Goal: Transaction & Acquisition: Purchase product/service

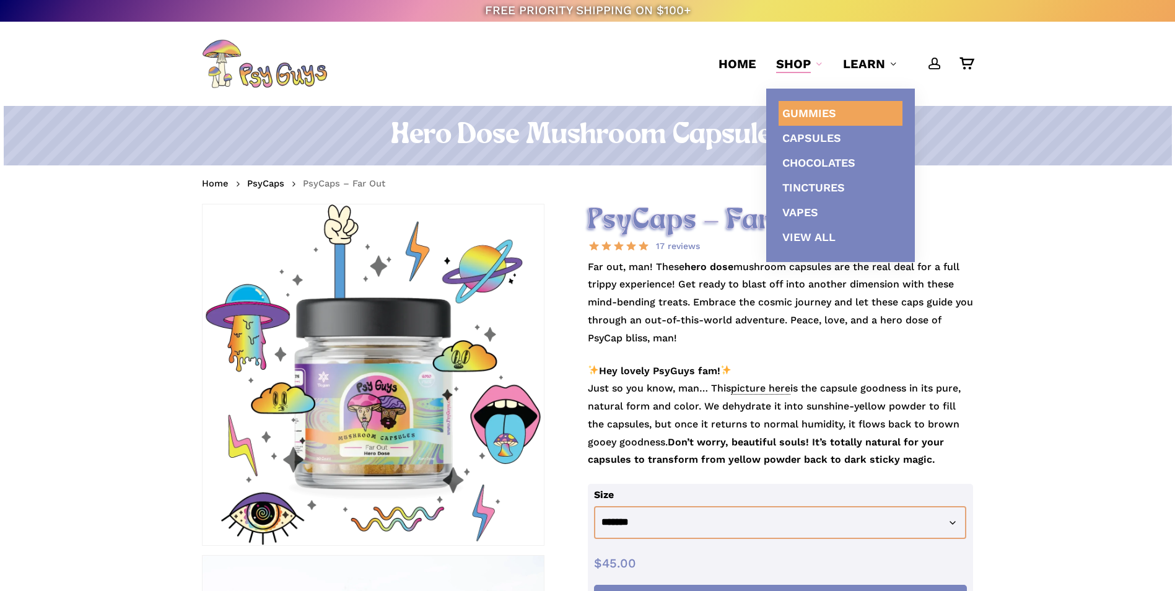
click at [796, 110] on span "Gummies" at bounding box center [810, 113] width 54 height 13
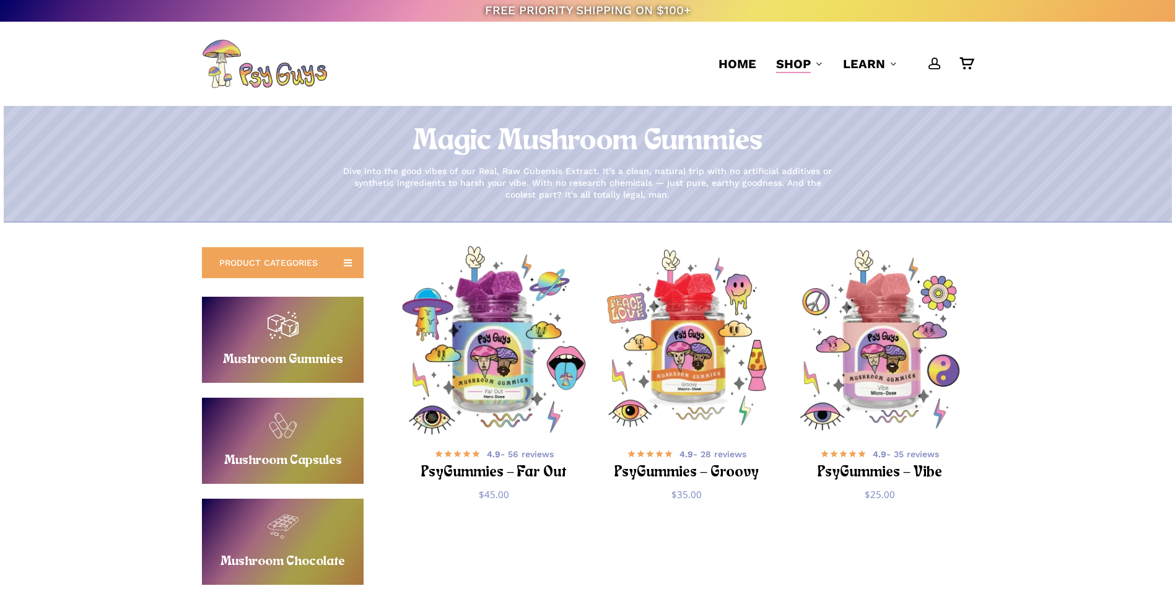
click at [496, 356] on img "PsyGummies - Far Out" at bounding box center [494, 340] width 188 height 188
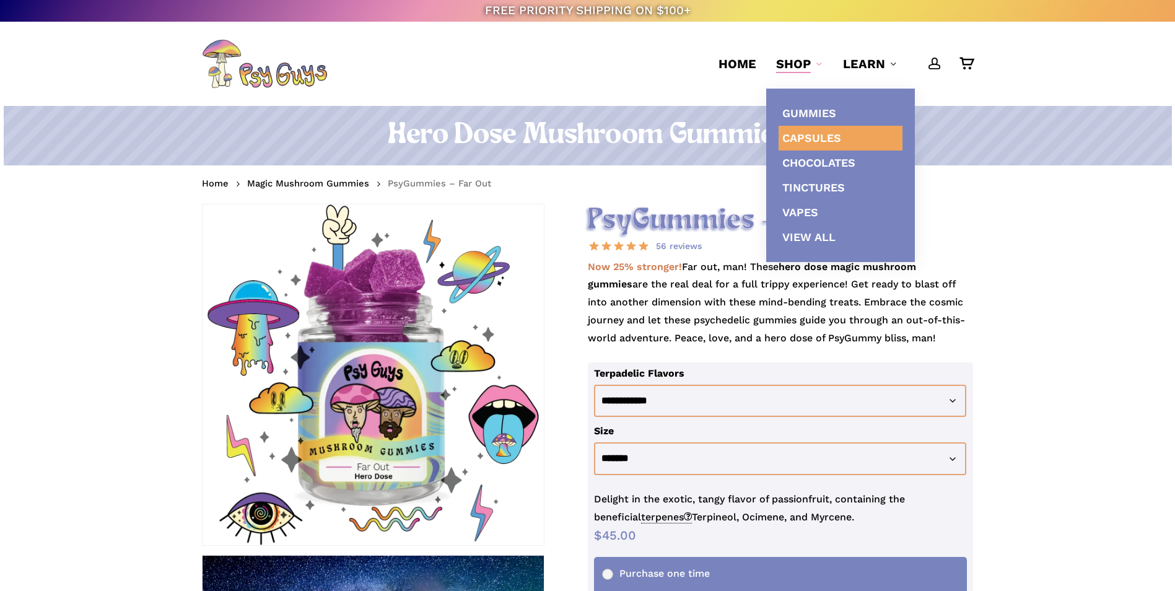
click at [806, 136] on span "Capsules" at bounding box center [812, 137] width 59 height 13
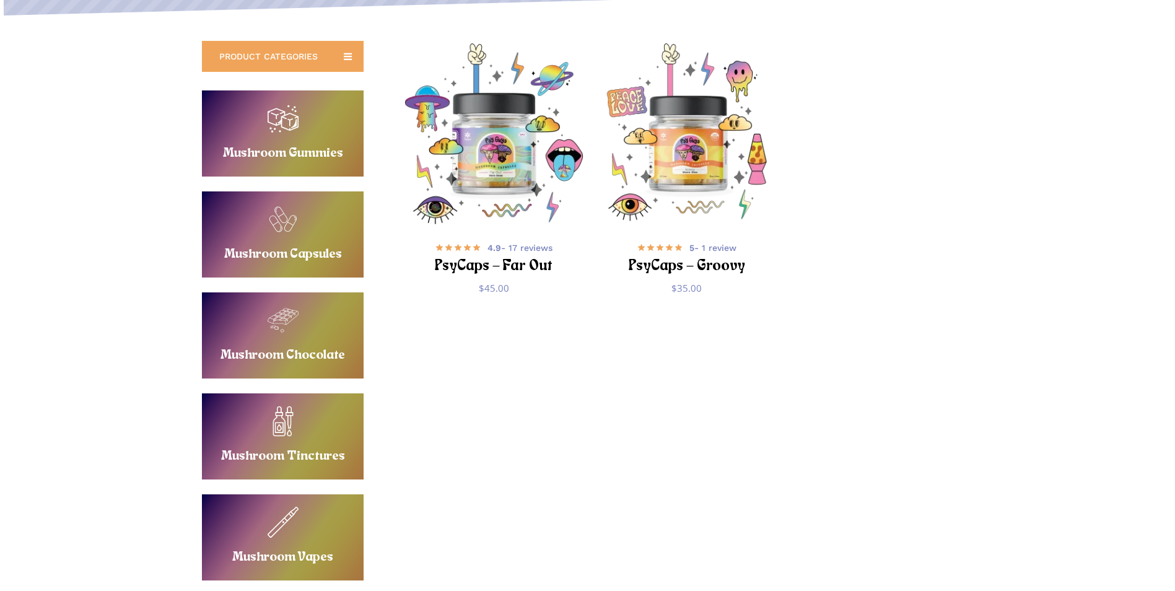
scroll to position [124, 0]
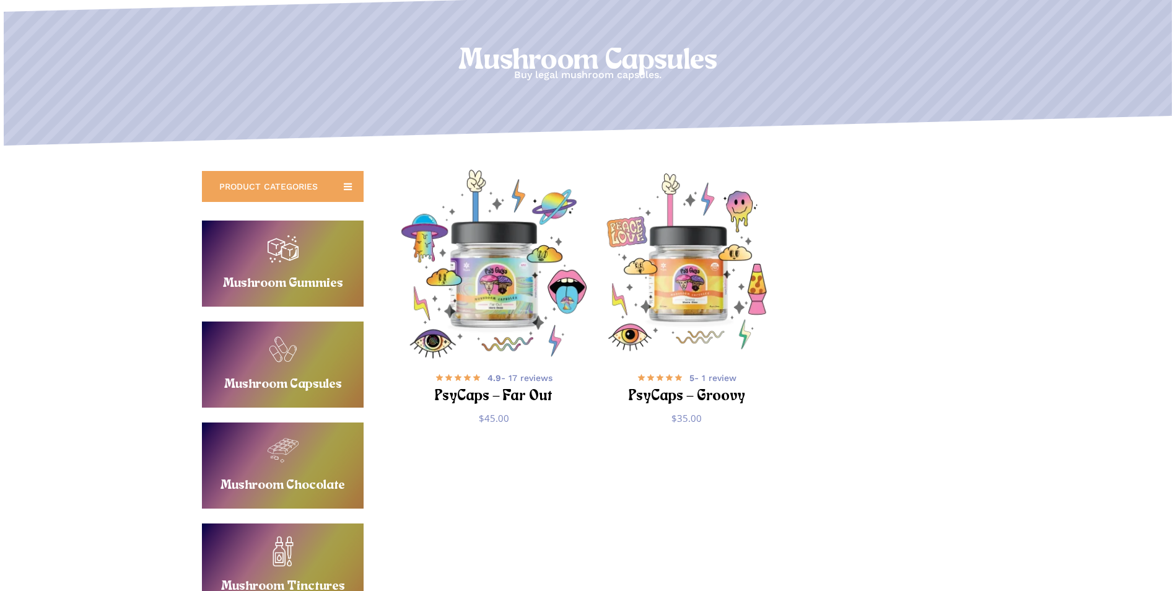
click at [508, 302] on img "PsyCaps - Far Out" at bounding box center [494, 264] width 188 height 188
